Goal: Task Accomplishment & Management: Manage account settings

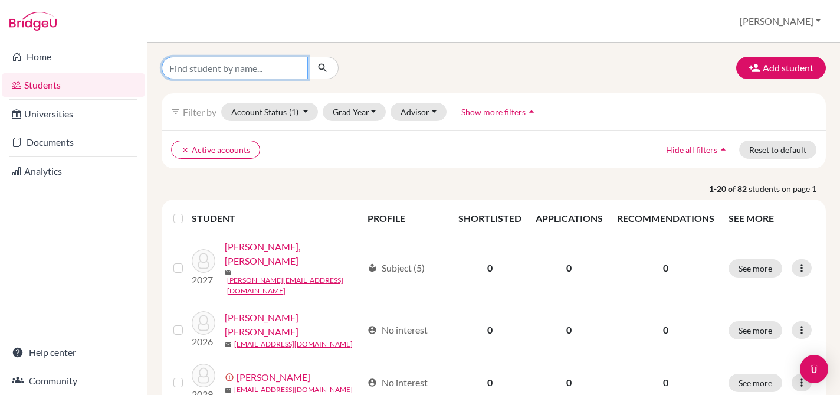
click at [265, 68] on input "Find student by name..." at bounding box center [235, 68] width 146 height 22
type input "[PERSON_NAME]"
click at [319, 68] on icon "submit" at bounding box center [323, 68] width 12 height 12
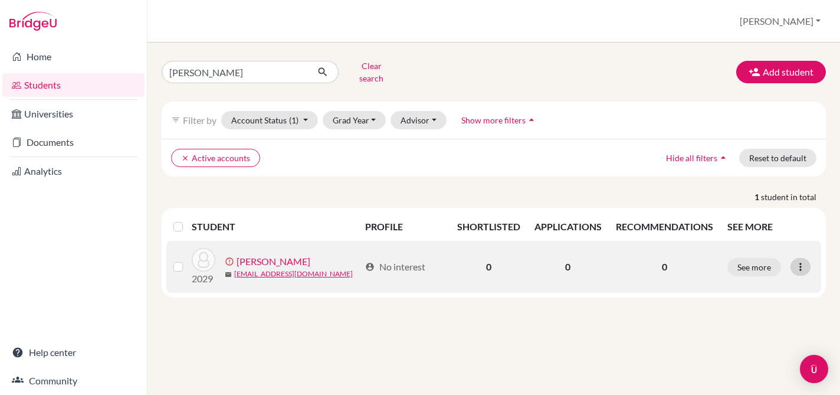
click at [801, 262] on icon at bounding box center [800, 267] width 12 height 12
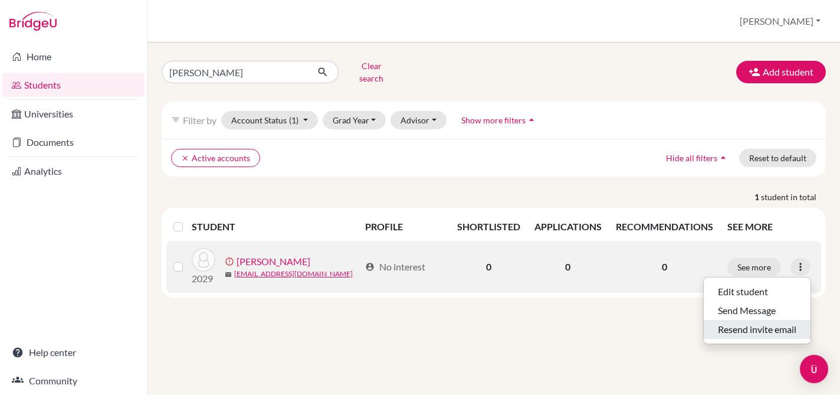
click at [766, 323] on button "Resend invite email" at bounding box center [757, 329] width 107 height 19
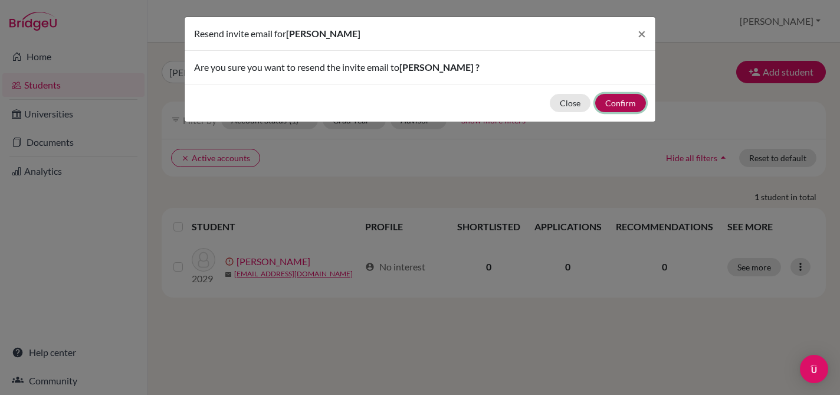
click at [617, 104] on button "Confirm" at bounding box center [620, 103] width 51 height 18
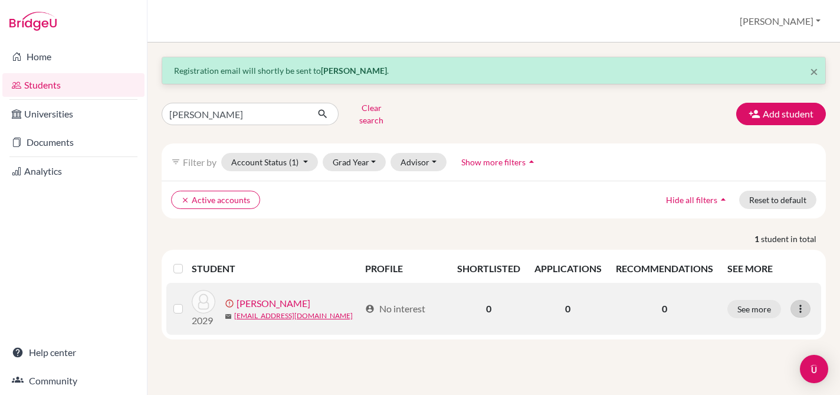
click at [799, 303] on icon at bounding box center [800, 309] width 12 height 12
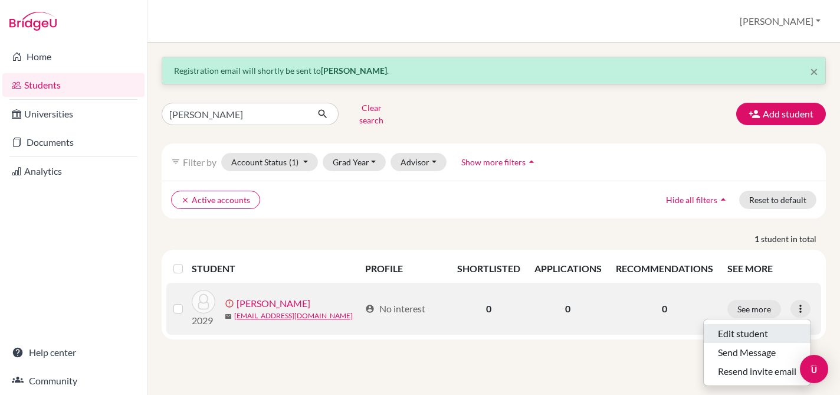
click at [771, 324] on button "Edit student" at bounding box center [757, 333] width 107 height 19
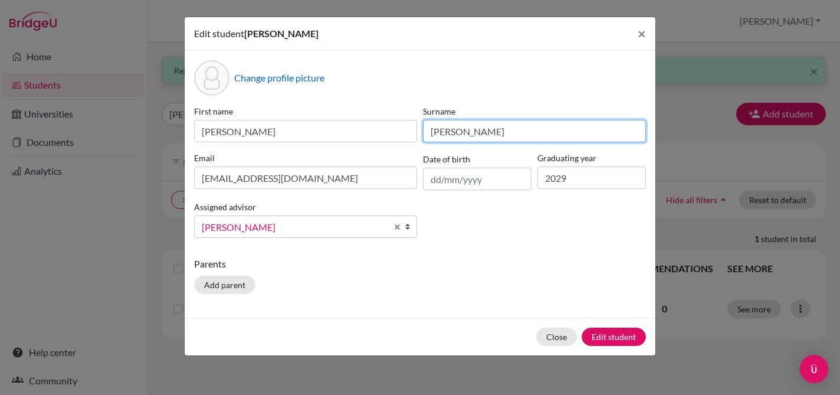
click at [461, 133] on input "[PERSON_NAME]" at bounding box center [534, 131] width 223 height 22
type input "[PERSON_NAME]"
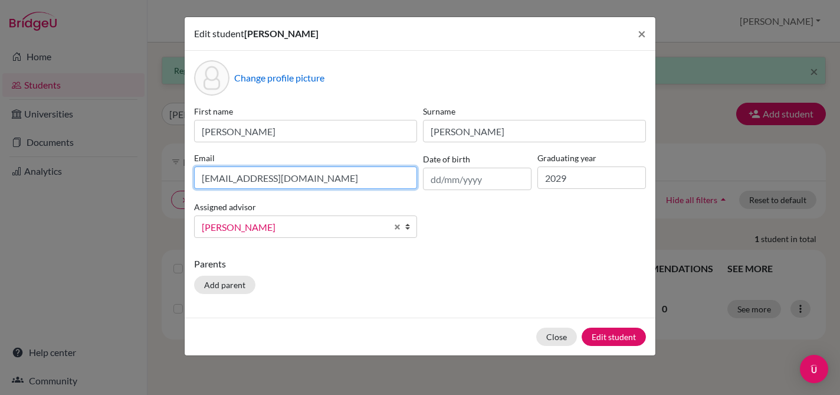
click at [294, 178] on input "[EMAIL_ADDRESS][DOMAIN_NAME]" at bounding box center [305, 177] width 223 height 22
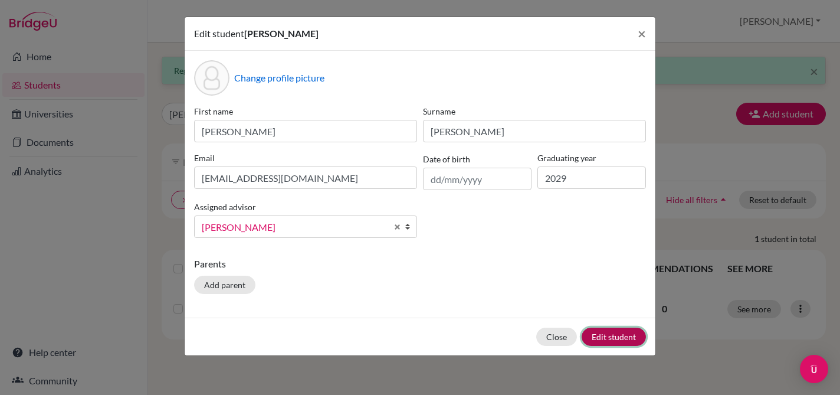
click at [595, 338] on button "Edit student" at bounding box center [614, 336] width 64 height 18
